Goal: Find specific page/section: Find specific page/section

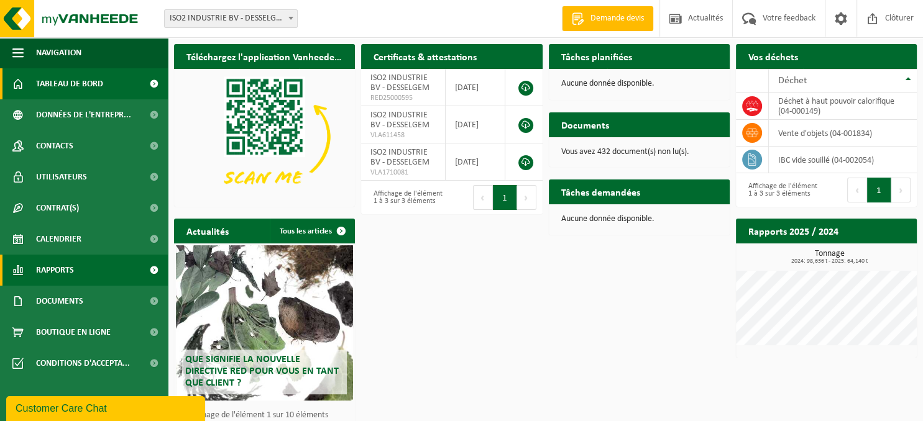
click at [83, 270] on link "Rapports" at bounding box center [84, 270] width 168 height 31
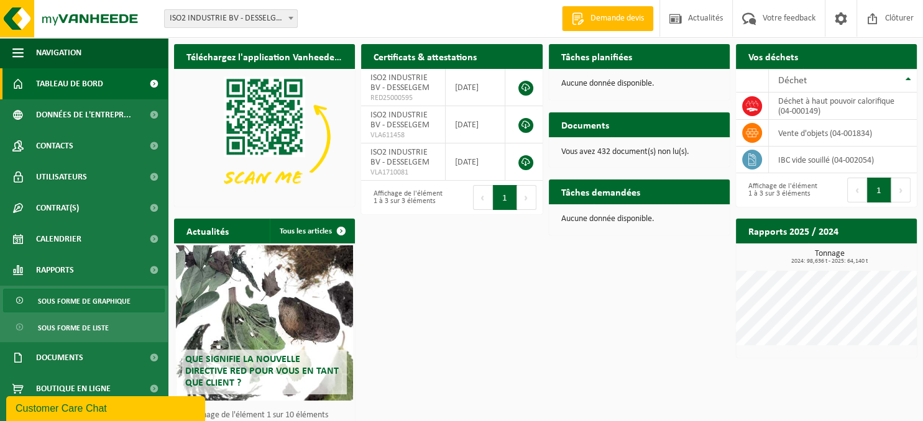
click at [83, 301] on span "Sous forme de graphique" at bounding box center [84, 302] width 93 height 24
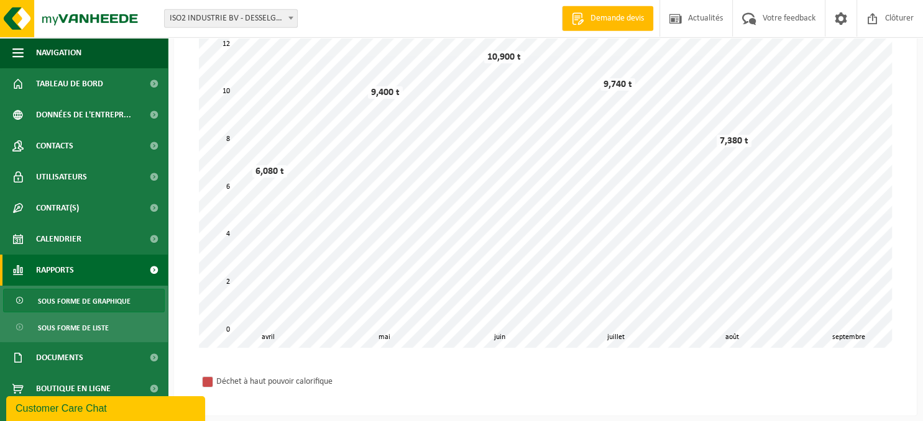
scroll to position [98, 0]
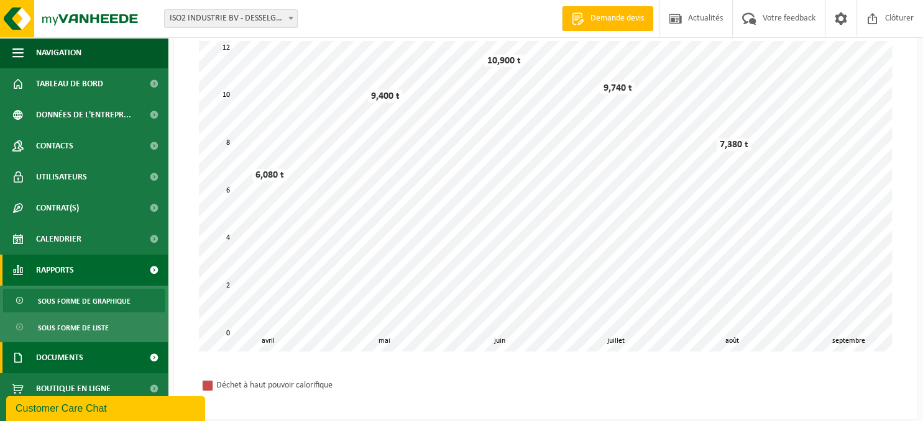
click at [52, 357] on span "Documents" at bounding box center [59, 357] width 47 height 31
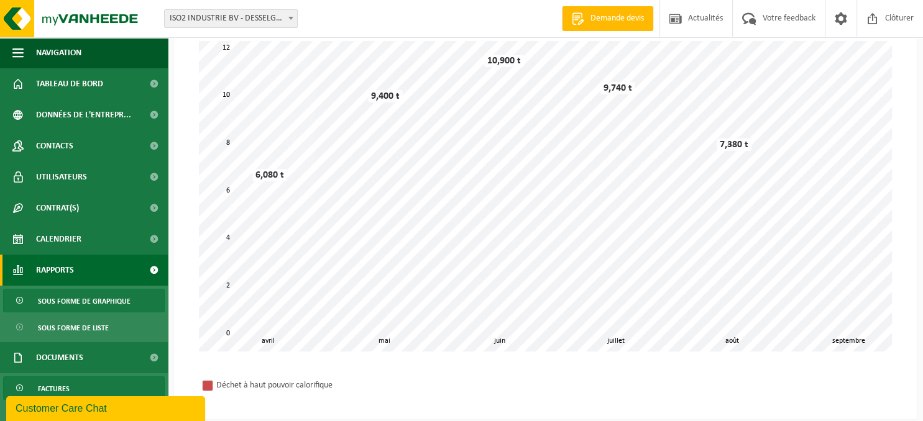
click at [63, 384] on span "Factures" at bounding box center [54, 389] width 32 height 24
